Goal: Find specific page/section: Find specific page/section

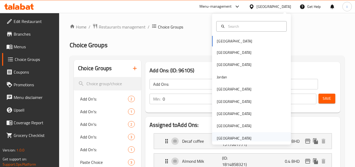
click at [230, 137] on div "[GEOGRAPHIC_DATA]" at bounding box center [234, 138] width 35 height 6
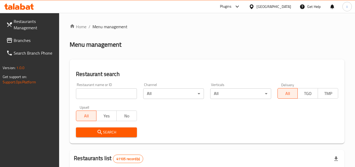
click at [28, 43] on span "Branches" at bounding box center [35, 40] width 42 height 6
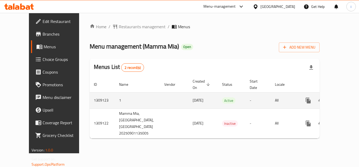
click at [344, 98] on icon "enhanced table" at bounding box center [346, 100] width 5 height 5
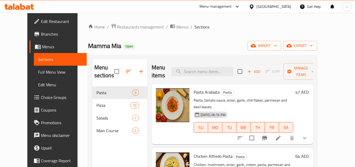
click at [41, 97] on span "Choice Groups" at bounding box center [62, 97] width 42 height 6
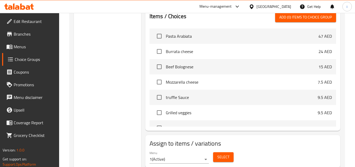
scroll to position [368, 0]
